Goal: Transaction & Acquisition: Book appointment/travel/reservation

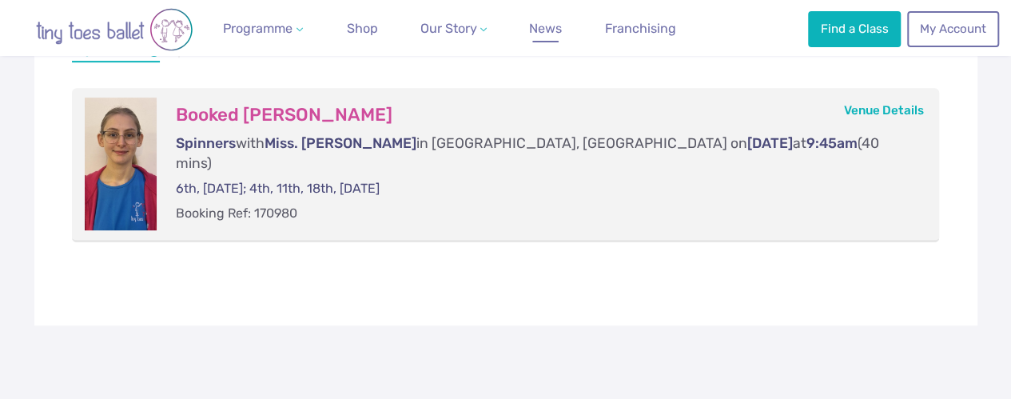
scroll to position [361, 0]
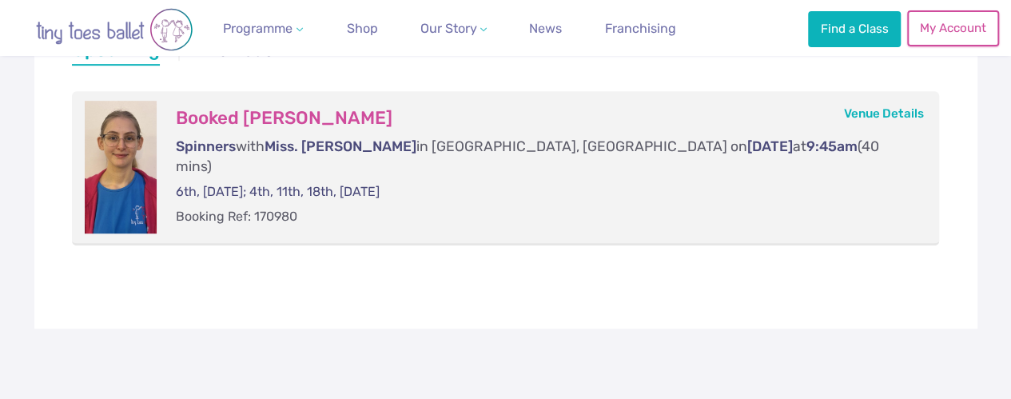
click at [968, 28] on link "My Account" at bounding box center [952, 27] width 91 height 35
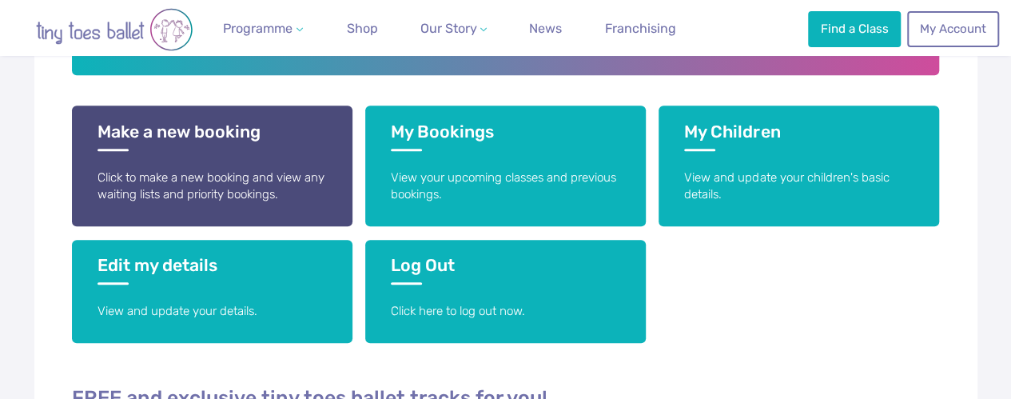
scroll to position [376, 0]
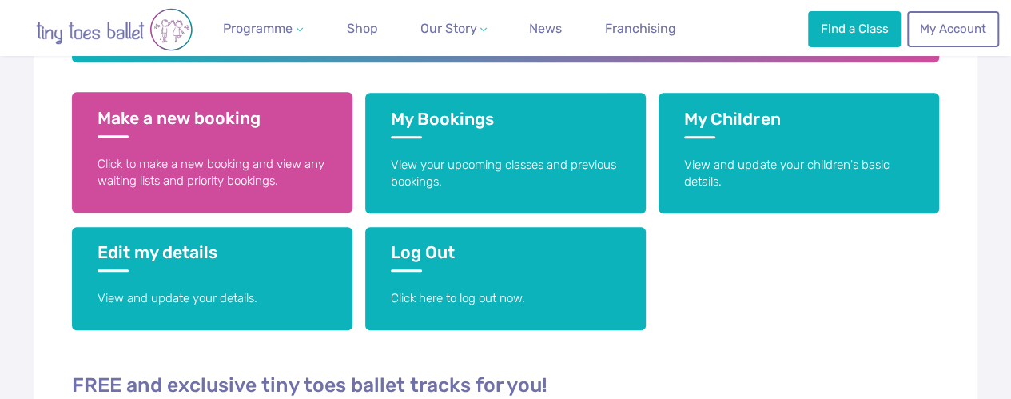
click at [294, 175] on p "Click to make a new booking and view any waiting lists and priority bookings." at bounding box center [211, 173] width 229 height 34
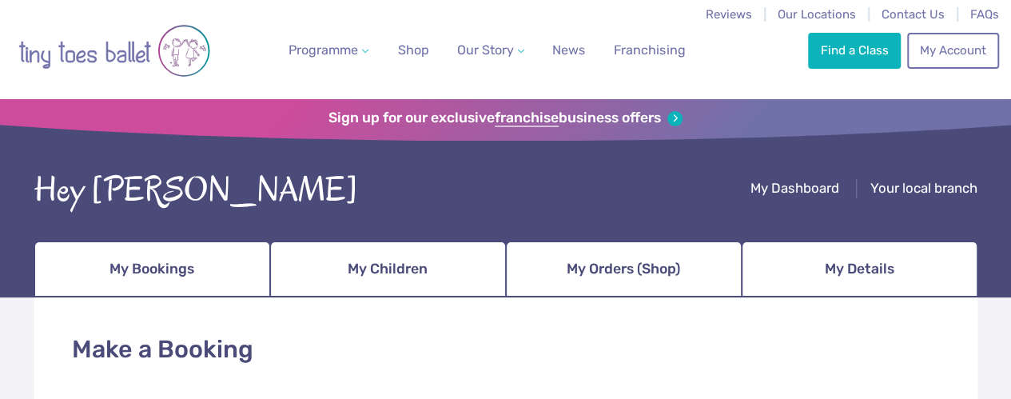
click at [634, 345] on h1 "Make a Booking" at bounding box center [506, 349] width 868 height 34
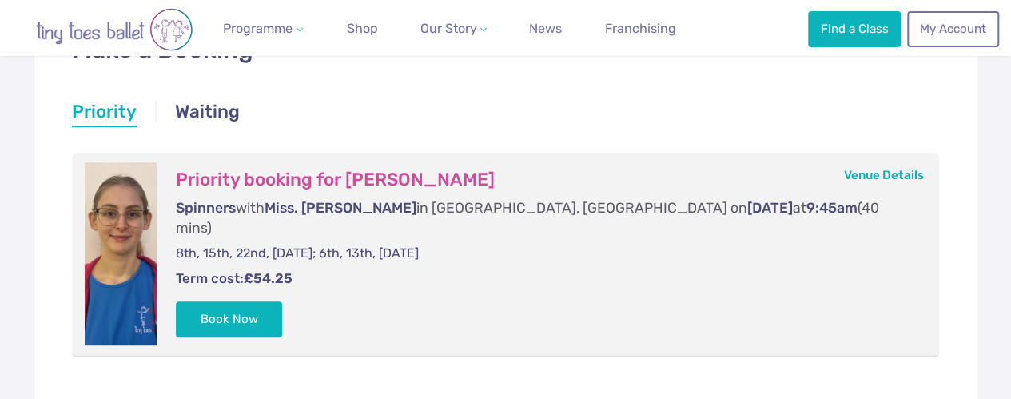
scroll to position [300, 0]
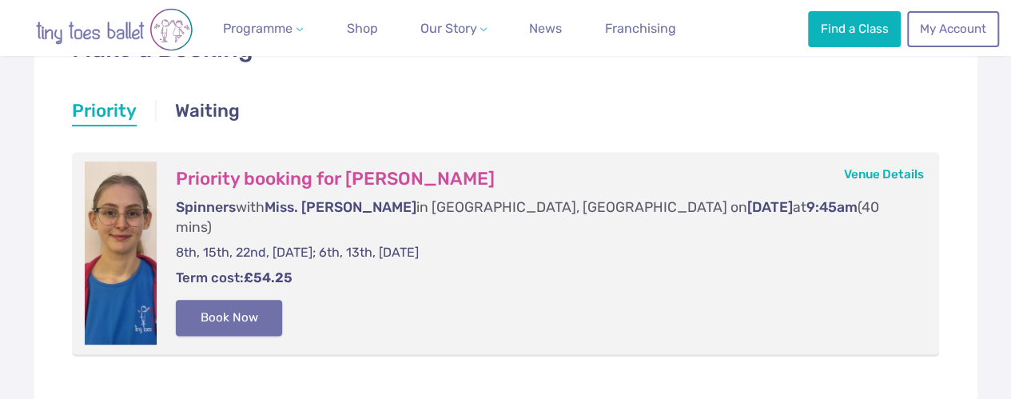
click at [221, 300] on button "Book Now" at bounding box center [229, 317] width 107 height 35
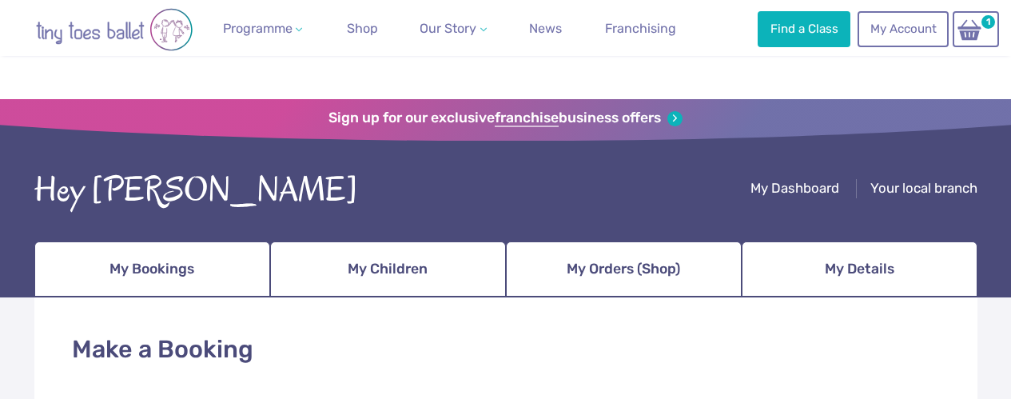
scroll to position [300, 0]
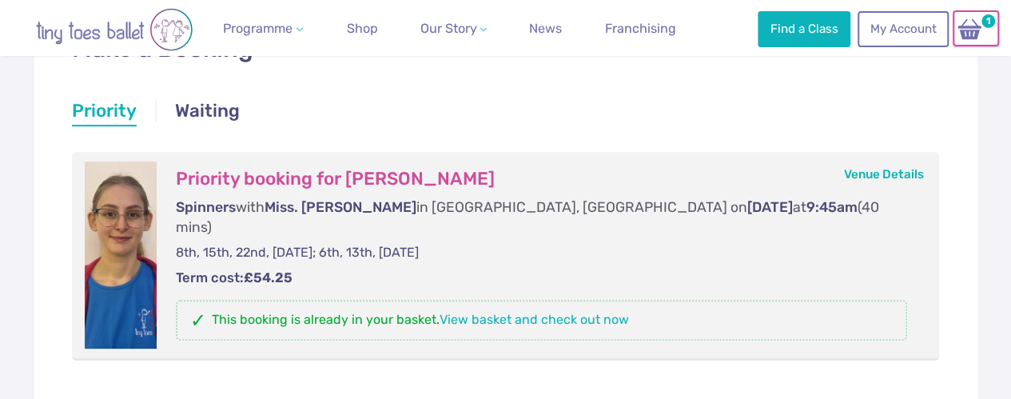
click at [977, 22] on img at bounding box center [969, 29] width 30 height 23
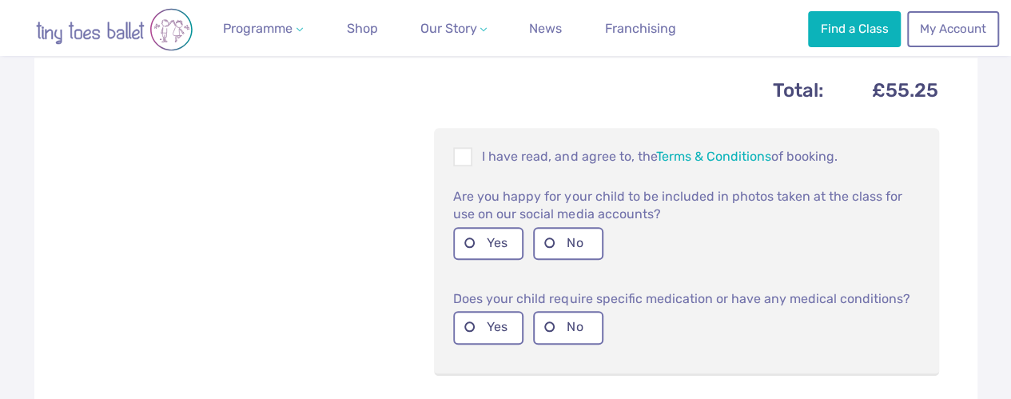
scroll to position [732, 0]
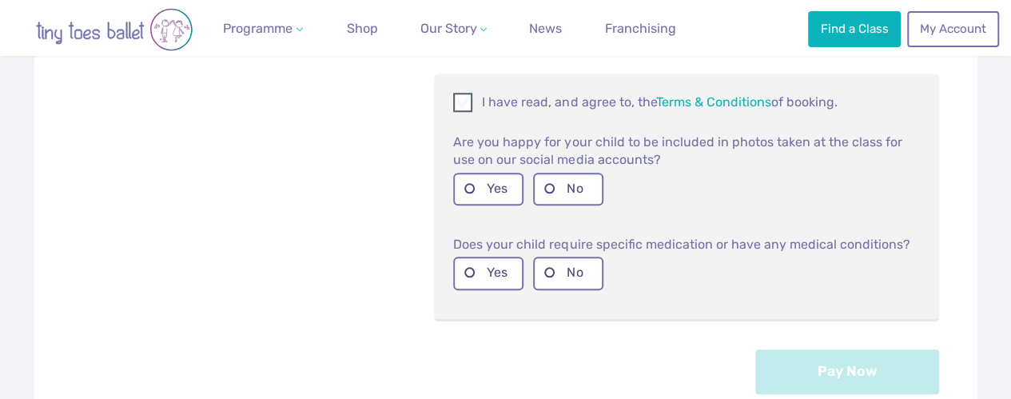
click at [459, 97] on span at bounding box center [464, 104] width 18 height 15
click at [478, 175] on label "Yes" at bounding box center [488, 189] width 70 height 33
click at [578, 268] on label "No" at bounding box center [568, 272] width 70 height 33
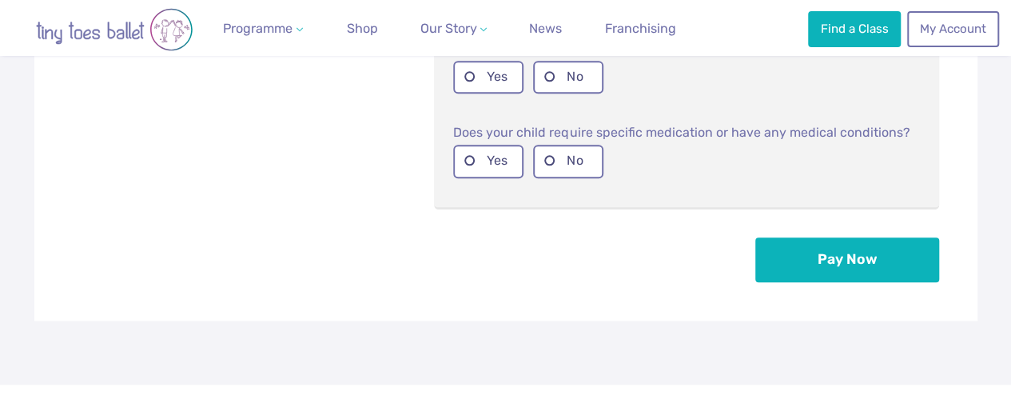
scroll to position [852, 0]
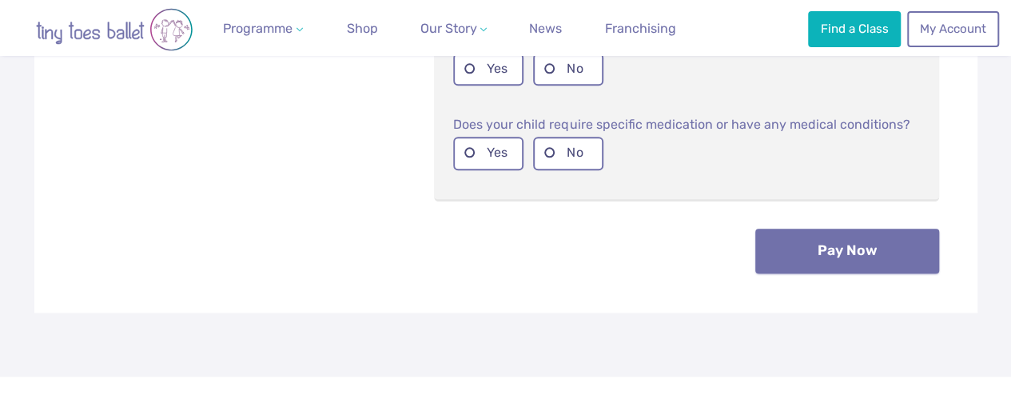
click at [884, 248] on button "Pay Now" at bounding box center [847, 250] width 184 height 45
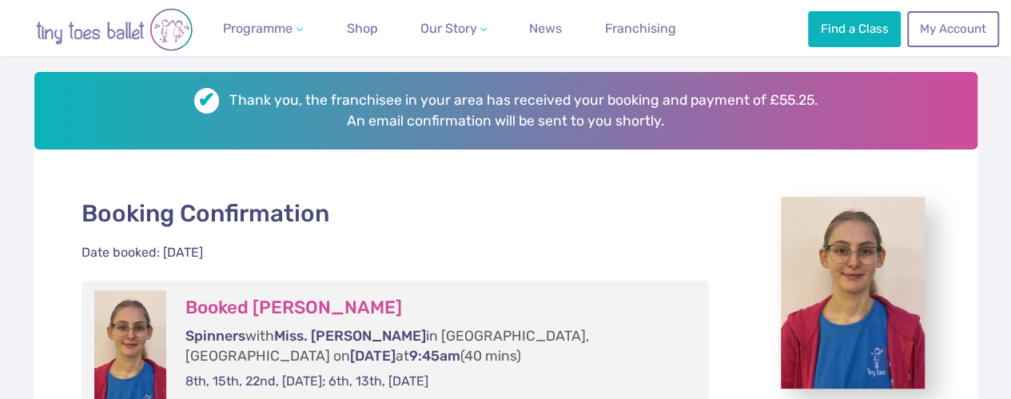
scroll to position [266, 0]
